Goal: Transaction & Acquisition: Purchase product/service

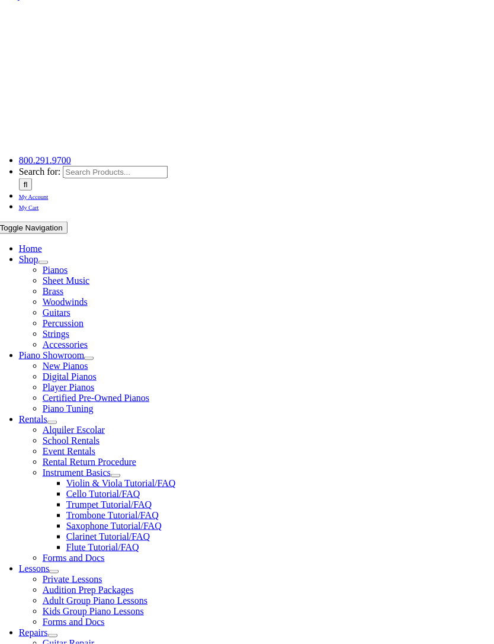
scroll to position [15, 0]
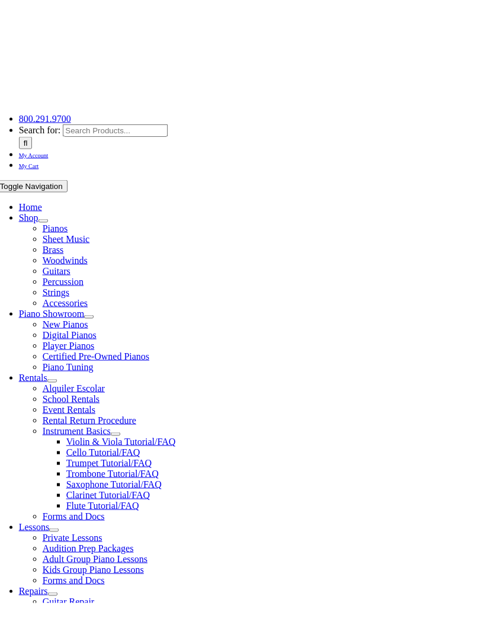
type input "[GEOGRAPHIC_DATA]"
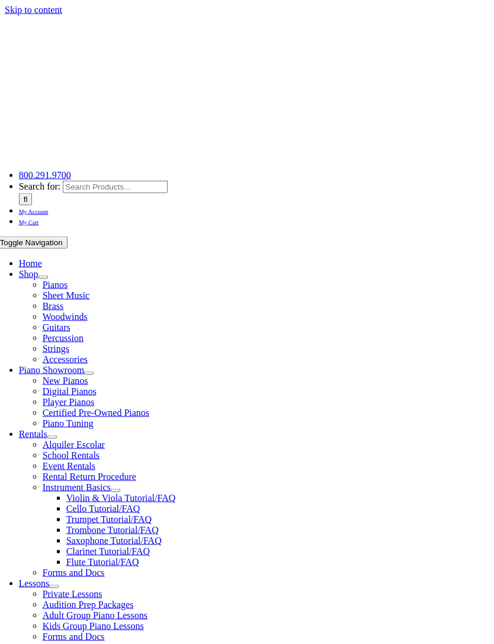
scroll to position [33, 0]
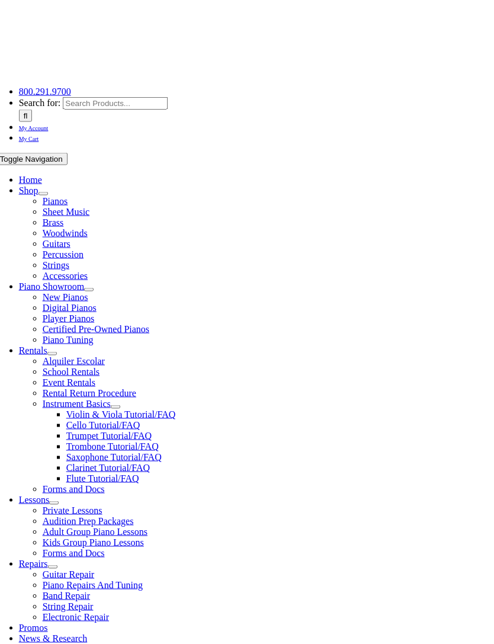
scroll to position [85, 0]
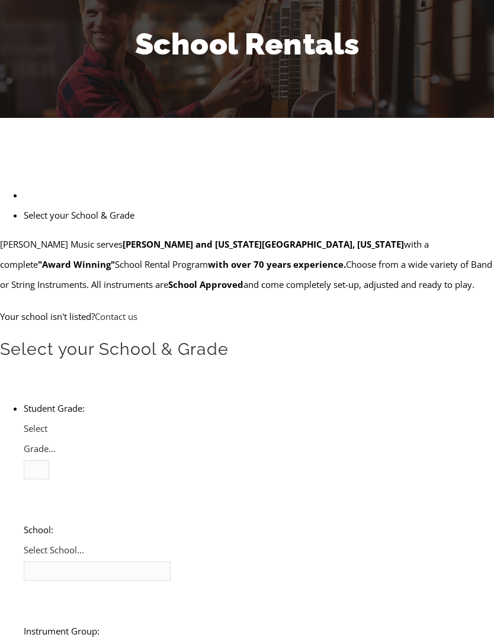
click at [56, 423] on span "Select Grade..." at bounding box center [40, 439] width 32 height 32
type input "Great"
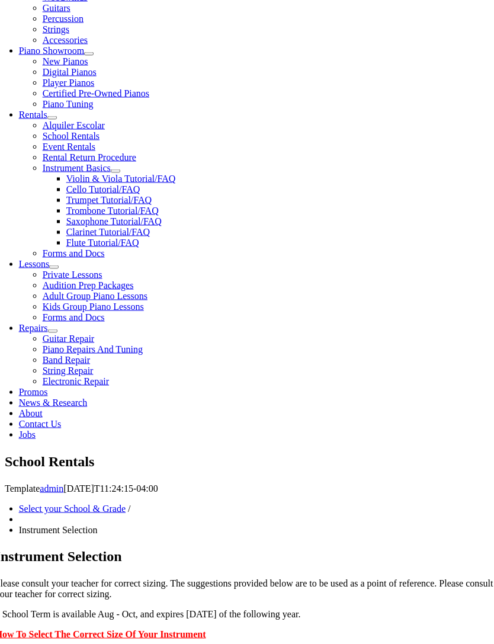
scroll to position [321, 0]
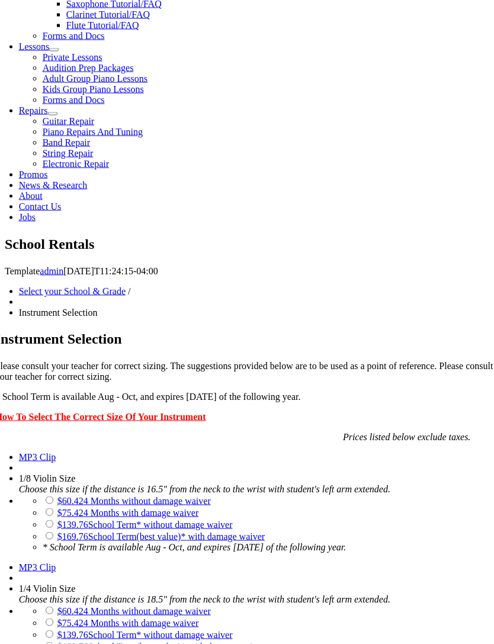
scroll to position [538, 0]
